Goal: Information Seeking & Learning: Learn about a topic

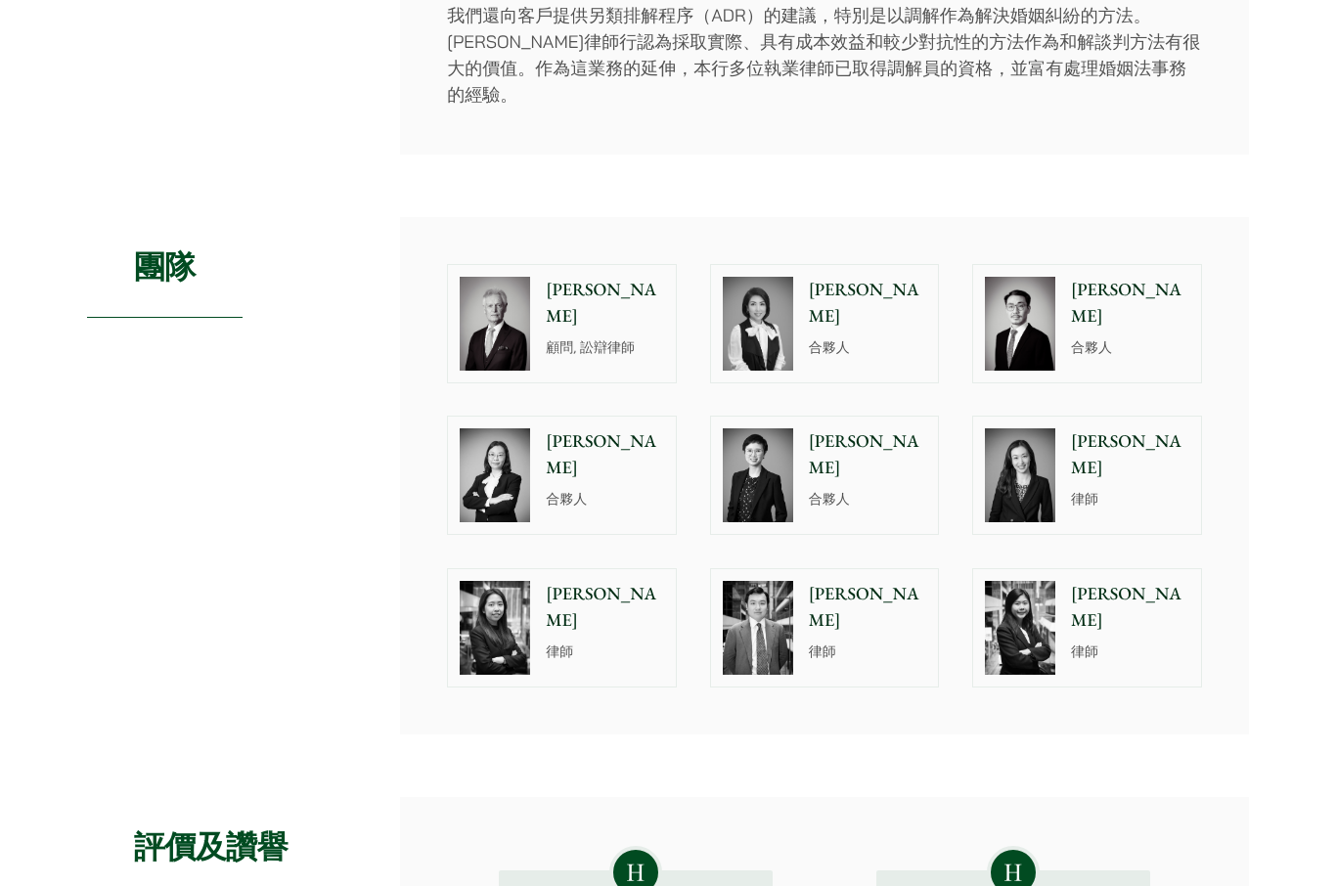
scroll to position [823, 0]
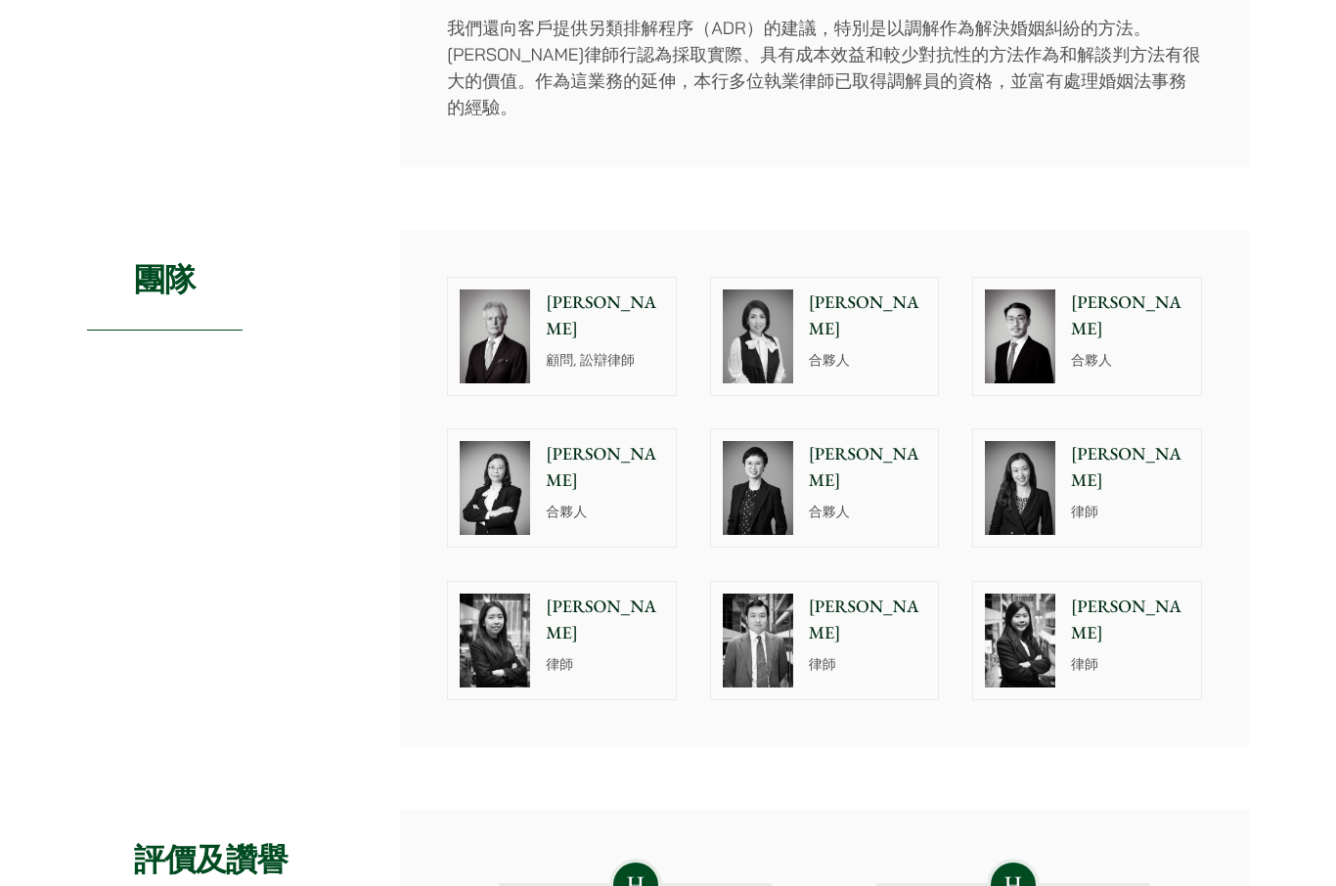
click at [835, 508] on div "[PERSON_NAME] 合夥人" at bounding box center [872, 487] width 134 height 117
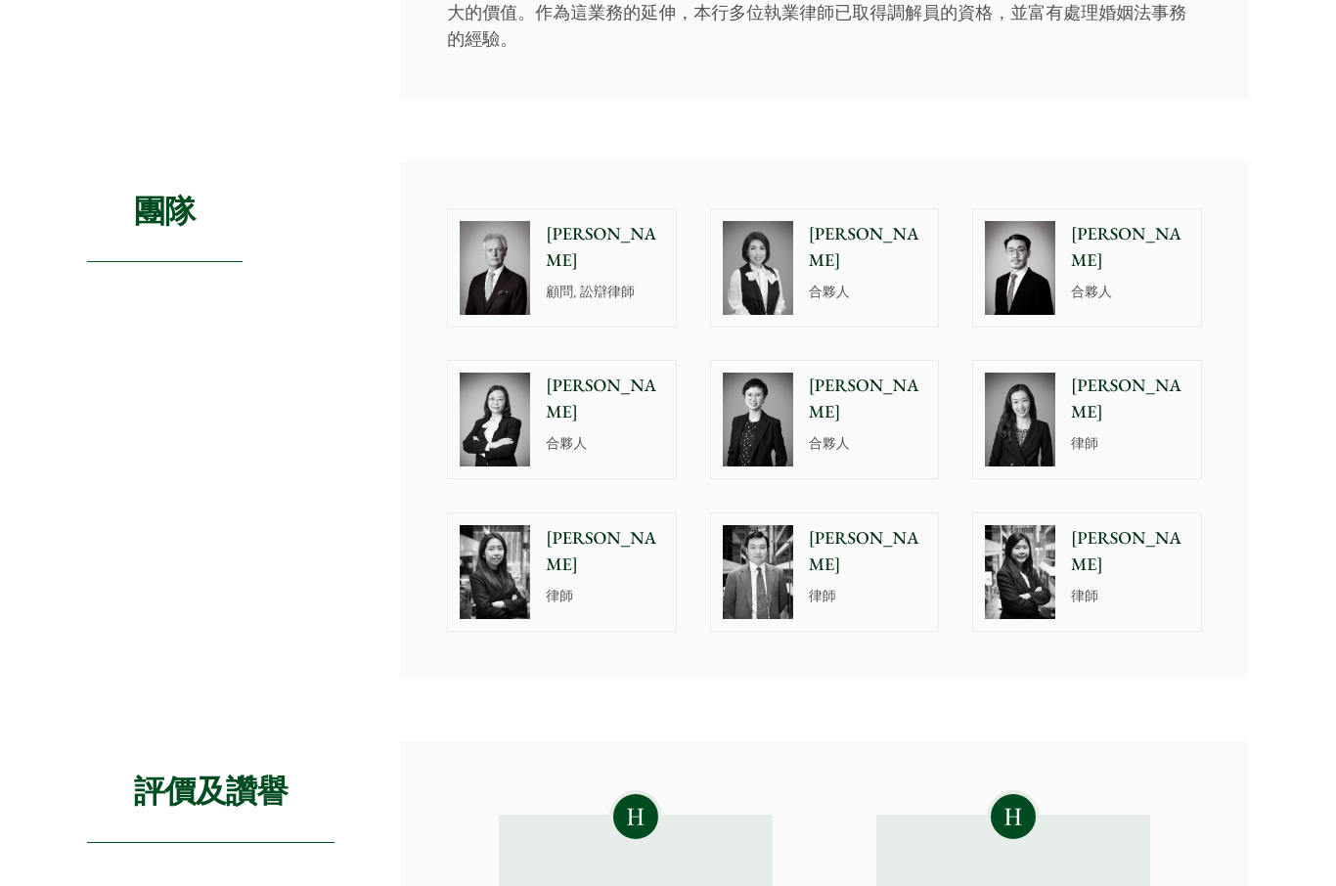
click at [1106, 441] on div "[PERSON_NAME] 律師" at bounding box center [1134, 419] width 134 height 117
click at [582, 449] on div "[PERSON_NAME] 合夥人" at bounding box center [609, 419] width 134 height 117
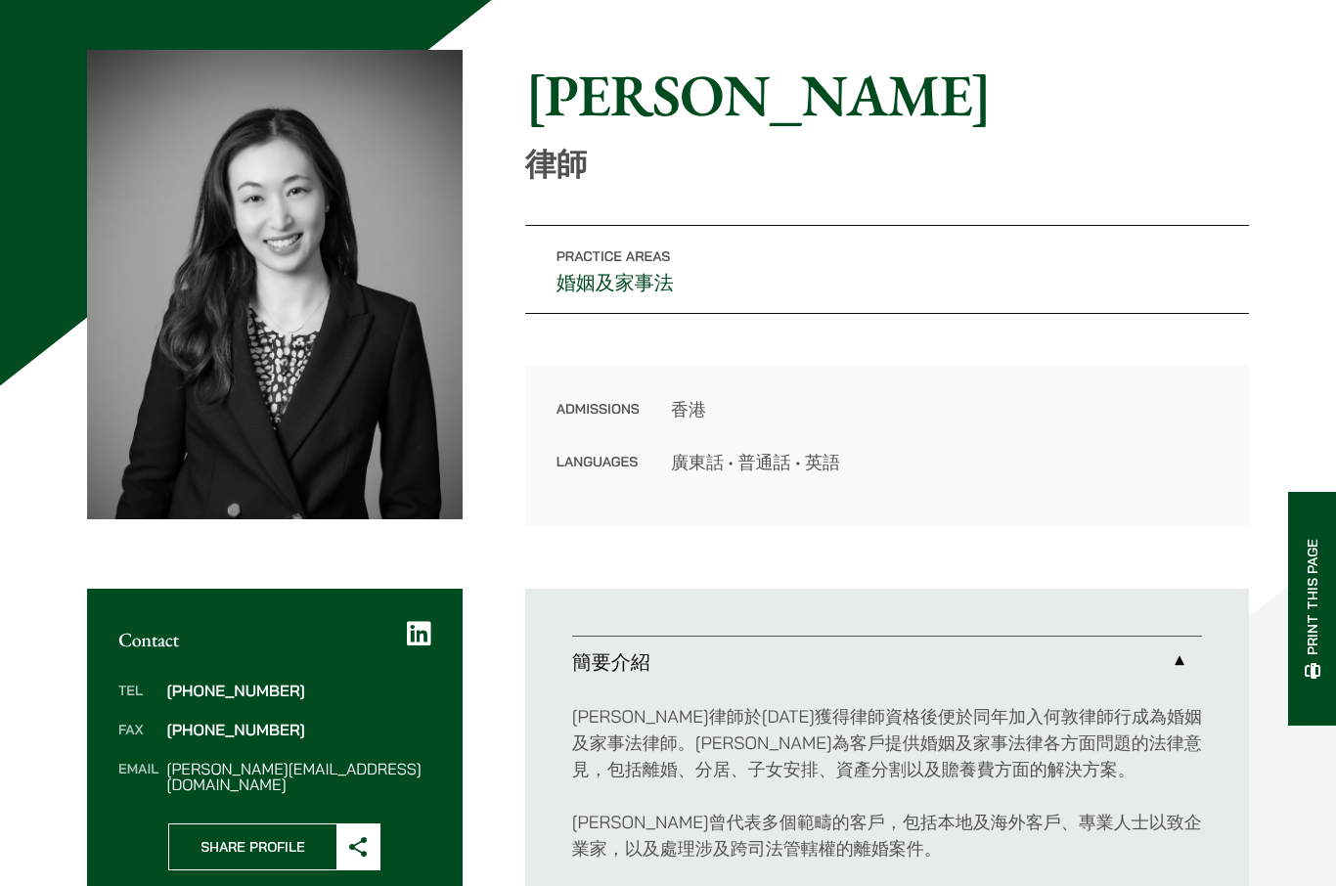
scroll to position [159, 0]
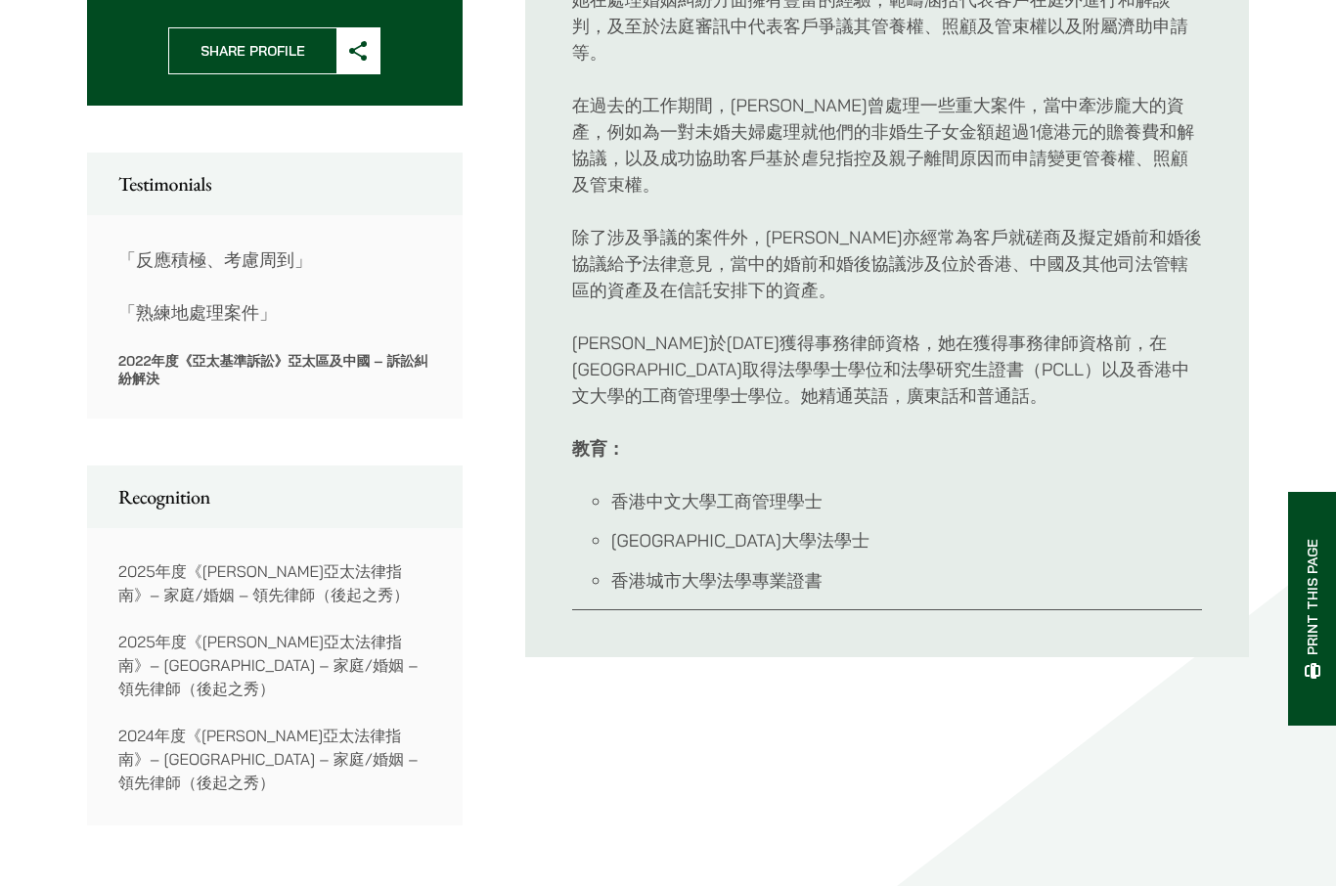
scroll to position [964, 0]
